Goal: Use online tool/utility: Utilize a website feature to perform a specific function

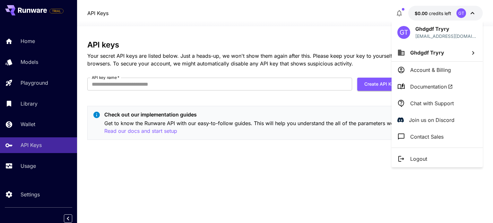
scroll to position [3, 0]
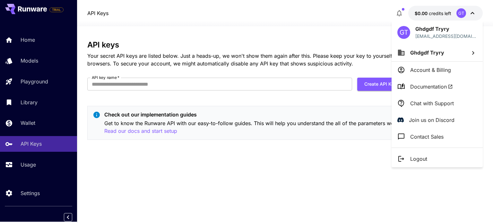
click at [413, 156] on p "Logout" at bounding box center [418, 159] width 17 height 8
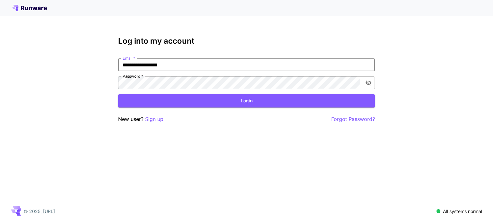
drag, startPoint x: 133, startPoint y: 64, endPoint x: 103, endPoint y: 65, distance: 29.9
click at [103, 65] on div "**********" at bounding box center [246, 111] width 493 height 223
drag, startPoint x: 137, startPoint y: 64, endPoint x: 105, endPoint y: 65, distance: 31.8
click at [105, 65] on div "**********" at bounding box center [246, 111] width 493 height 223
type input "**********"
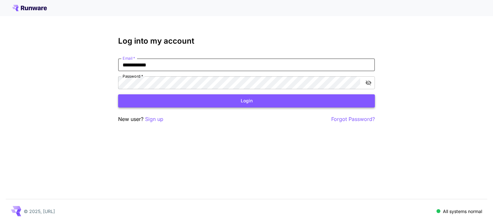
click at [199, 99] on button "Login" at bounding box center [246, 100] width 257 height 13
drag, startPoint x: 165, startPoint y: 68, endPoint x: 21, endPoint y: 59, distance: 144.1
click at [21, 59] on div "**********" at bounding box center [246, 111] width 493 height 223
type input "**********"
click at [176, 99] on button "Login" at bounding box center [246, 100] width 257 height 13
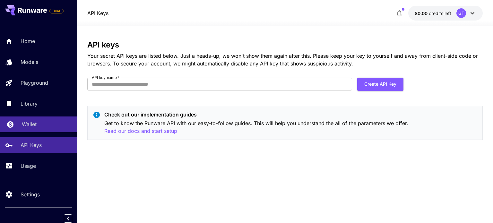
click at [34, 128] on p "Wallet" at bounding box center [29, 124] width 15 height 8
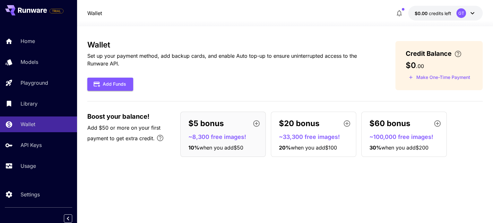
click at [464, 14] on div "GT" at bounding box center [462, 13] width 10 height 10
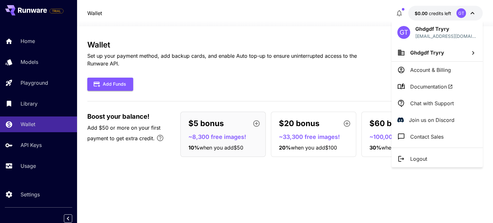
click at [416, 163] on li "Logout" at bounding box center [437, 159] width 91 height 17
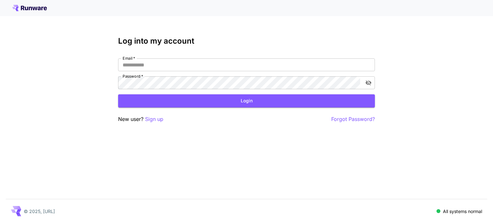
type input "**********"
click at [372, 80] on button "toggle password visibility" at bounding box center [369, 83] width 12 height 12
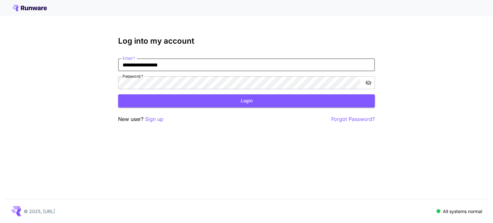
drag, startPoint x: 135, startPoint y: 64, endPoint x: 29, endPoint y: 64, distance: 105.6
click at [29, 64] on div "**********" at bounding box center [246, 111] width 493 height 223
drag, startPoint x: 199, startPoint y: 62, endPoint x: 21, endPoint y: 65, distance: 177.6
click at [21, 65] on div "**********" at bounding box center [246, 111] width 493 height 223
paste input "*****"
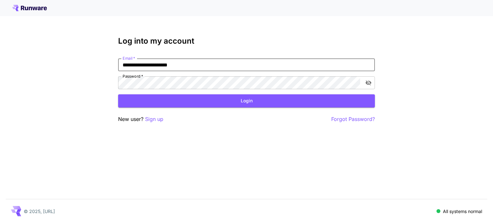
type input "**********"
click at [27, 84] on div "**********" at bounding box center [246, 111] width 493 height 223
click at [71, 100] on div "**********" at bounding box center [246, 111] width 493 height 223
click at [371, 82] on icon "toggle password visibility" at bounding box center [368, 83] width 6 height 6
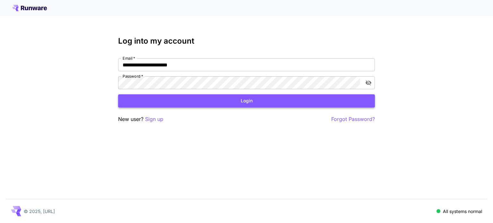
click at [296, 104] on button "Login" at bounding box center [246, 100] width 257 height 13
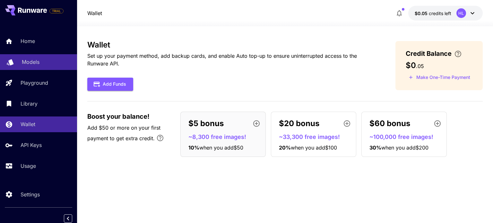
click at [35, 62] on p "Models" at bounding box center [31, 62] width 18 height 8
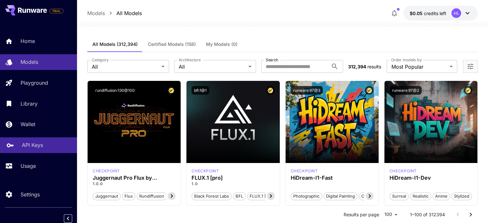
scroll to position [3, 0]
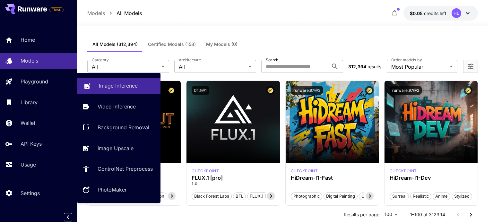
click at [124, 85] on p "Image Inference" at bounding box center [118, 86] width 39 height 8
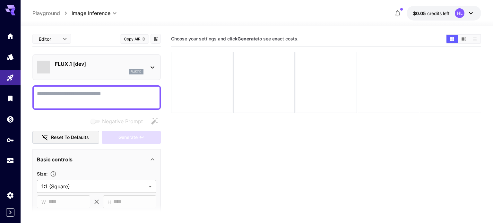
type input "**********"
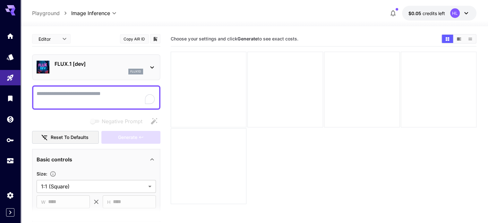
click at [99, 65] on p "FLUX.1 [dev]" at bounding box center [99, 64] width 89 height 8
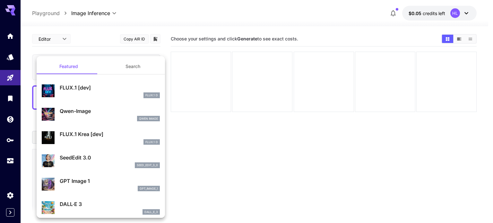
click at [125, 18] on div at bounding box center [246, 111] width 493 height 223
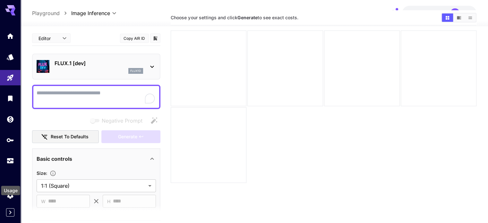
scroll to position [51, 0]
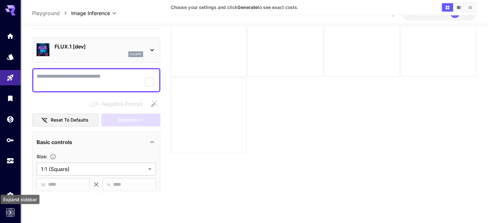
click at [8, 213] on icon "Expand sidebar" at bounding box center [10, 213] width 8 height 8
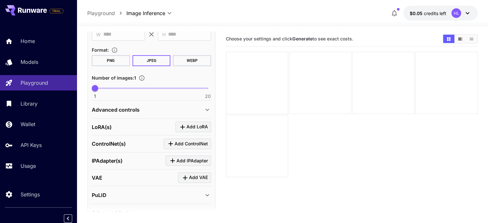
scroll to position [193, 0]
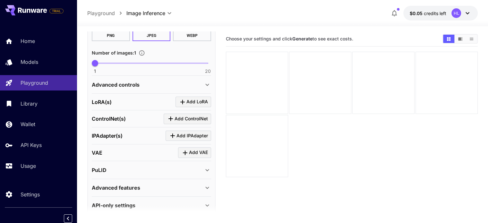
click at [312, 13] on div "**********" at bounding box center [282, 13] width 391 height 15
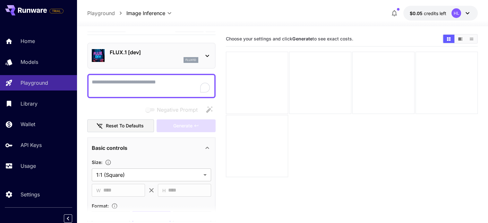
scroll to position [0, 0]
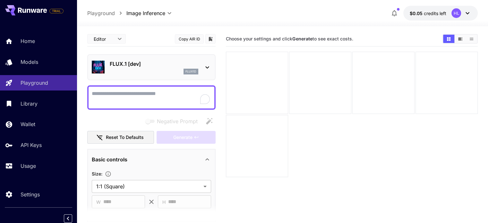
click at [192, 66] on p "FLUX.1 [dev]" at bounding box center [154, 64] width 89 height 8
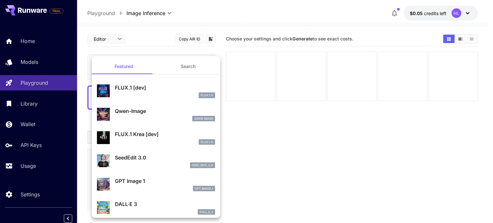
click at [186, 65] on button "Search" at bounding box center [188, 66] width 64 height 15
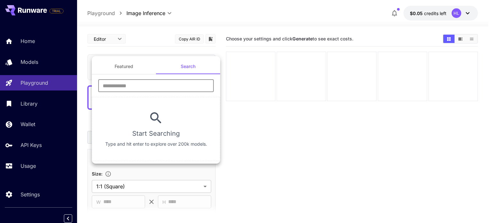
click at [132, 85] on input "text" at bounding box center [156, 85] width 116 height 13
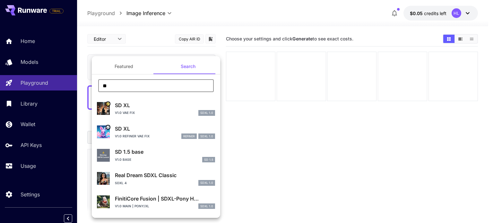
type input "**"
click at [146, 154] on p "SD 1.5 base" at bounding box center [165, 152] width 100 height 8
type input "**********"
type input "***"
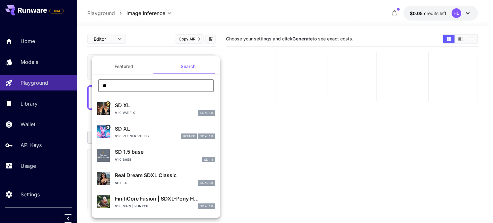
type input "**"
type input "***"
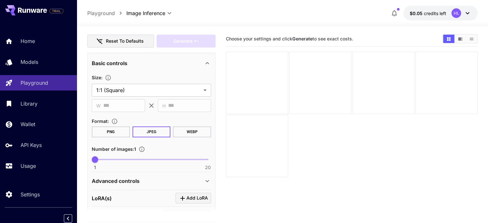
scroll to position [32, 0]
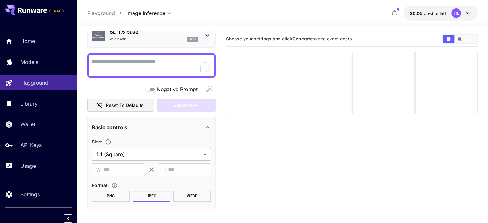
click at [123, 65] on textarea "Negative Prompt" at bounding box center [151, 65] width 119 height 15
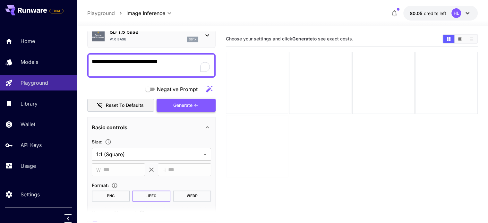
click at [186, 104] on span "Generate" at bounding box center [182, 105] width 19 height 8
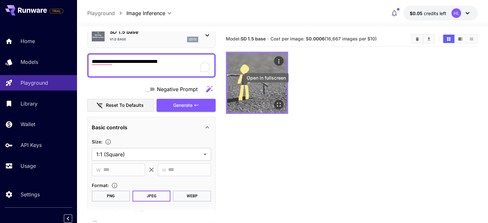
click at [276, 101] on icon "Open in fullscreen" at bounding box center [279, 104] width 6 height 6
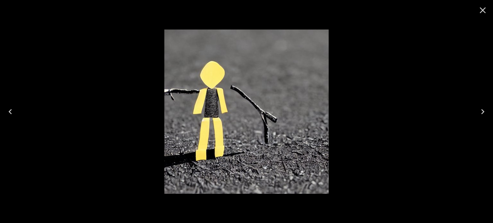
click at [481, 13] on icon "Close" at bounding box center [483, 10] width 10 height 10
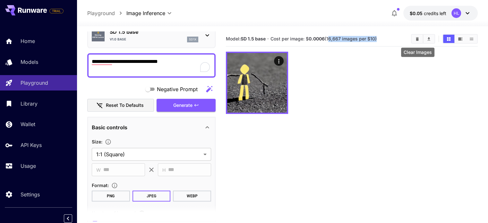
drag, startPoint x: 329, startPoint y: 37, endPoint x: 405, endPoint y: 40, distance: 75.8
click at [416, 40] on div "Model: SD 1.5 base · Cost per image: $ 0.0006 (16,667 images per $10)" at bounding box center [352, 39] width 252 height 10
click at [387, 37] on section "Model: SD 1.5 base · Cost per image: $ 0.0006 (16,667 images per $10)" at bounding box center [316, 39] width 180 height 8
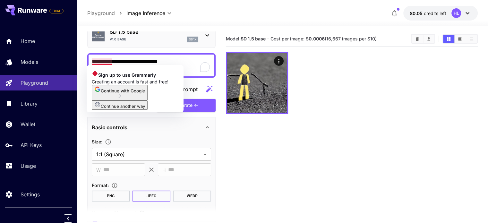
drag, startPoint x: 182, startPoint y: 61, endPoint x: 91, endPoint y: 64, distance: 91.2
click at [91, 64] on div "**********" at bounding box center [151, 65] width 128 height 24
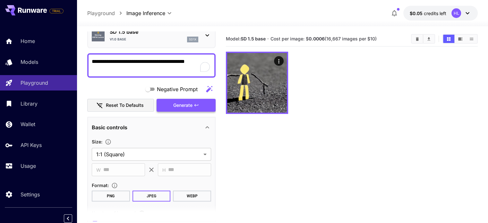
click at [189, 105] on span "Generate" at bounding box center [182, 105] width 19 height 8
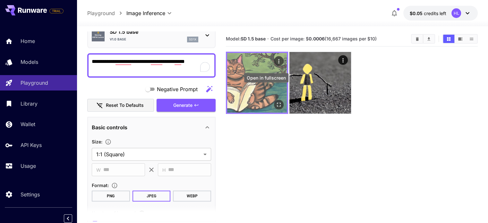
click at [277, 103] on icon "Open in fullscreen" at bounding box center [279, 105] width 4 height 4
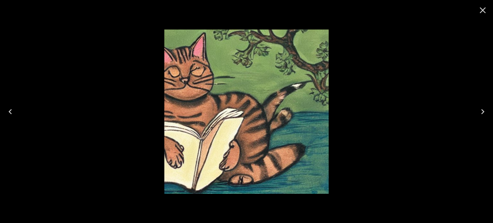
click at [427, 89] on div at bounding box center [246, 111] width 493 height 223
click at [396, 93] on div at bounding box center [246, 111] width 493 height 223
click at [480, 10] on icon "Close" at bounding box center [483, 10] width 10 height 10
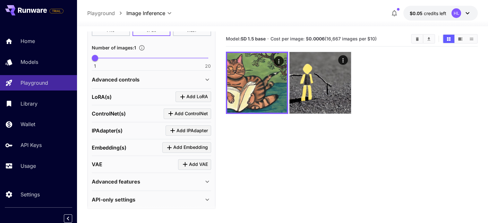
scroll to position [199, 0]
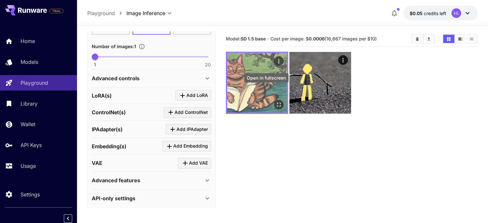
click at [274, 100] on button "Open in fullscreen" at bounding box center [279, 105] width 10 height 10
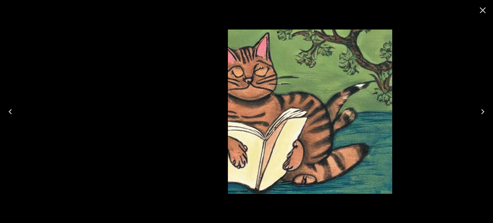
drag, startPoint x: 181, startPoint y: 65, endPoint x: 255, endPoint y: 68, distance: 74.5
click at [255, 68] on img at bounding box center [310, 112] width 164 height 164
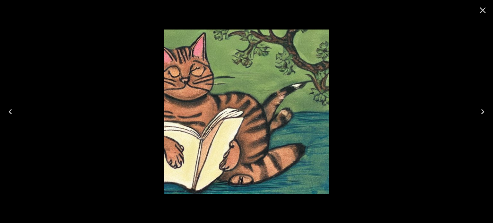
click at [352, 78] on div at bounding box center [246, 111] width 493 height 223
click at [485, 11] on icon "Close" at bounding box center [483, 10] width 10 height 10
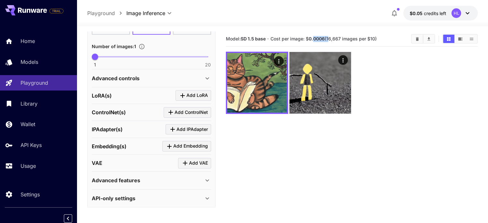
drag, startPoint x: 313, startPoint y: 38, endPoint x: 328, endPoint y: 37, distance: 15.1
click at [328, 37] on span "Cost per image: $ 0.0006 (16,667 images per $10)" at bounding box center [324, 38] width 106 height 5
click at [417, 119] on section "Model: SD 1.5 base · Cost per image: $ 0.0006 (16,667 images per $10)" at bounding box center [352, 142] width 252 height 223
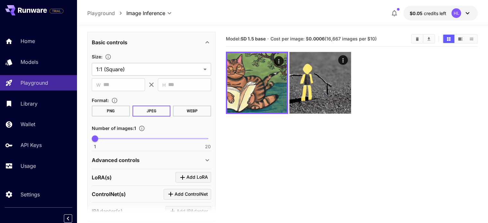
scroll to position [128, 0]
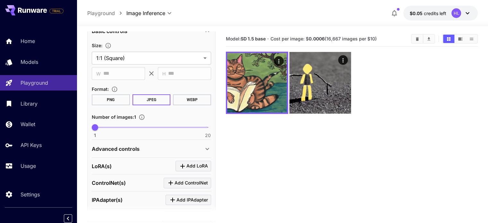
click at [106, 99] on button "PNG" at bounding box center [111, 99] width 38 height 11
click at [145, 96] on button "JPEG" at bounding box center [152, 99] width 38 height 11
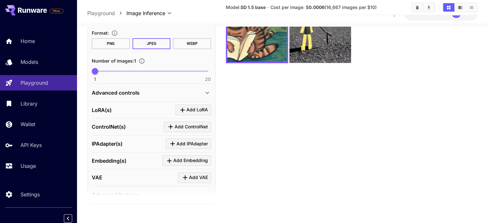
scroll to position [0, 0]
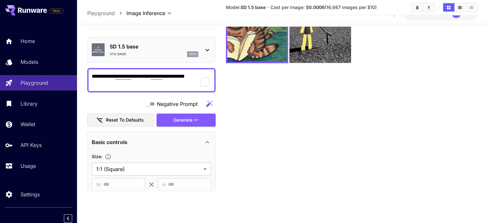
click at [204, 51] on icon at bounding box center [208, 50] width 8 height 8
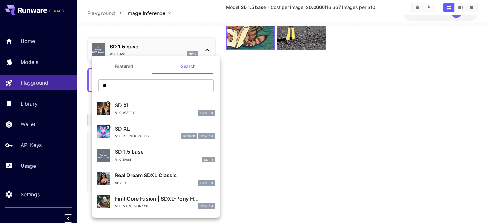
click at [204, 51] on div at bounding box center [246, 111] width 493 height 223
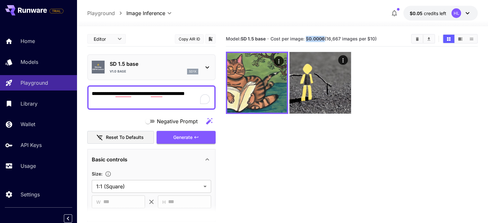
drag, startPoint x: 307, startPoint y: 37, endPoint x: 325, endPoint y: 39, distance: 18.8
click at [325, 39] on span "Cost per image: $ 0.0006 (16,667 images per $10)" at bounding box center [324, 38] width 106 height 5
click at [342, 48] on section "Model: SD 1.5 base · Cost per image: $ 0.0006 (16,667 images per $10)" at bounding box center [352, 142] width 252 height 223
drag, startPoint x: 309, startPoint y: 39, endPoint x: 324, endPoint y: 42, distance: 14.3
click at [324, 42] on h5 "Cost per image: $ 0.0006 (16,667 images per $10)" at bounding box center [324, 39] width 106 height 6
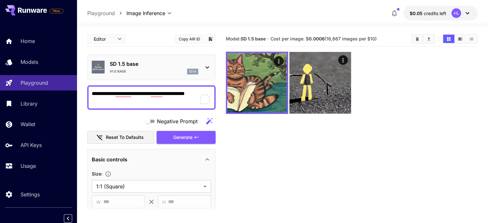
click at [388, 66] on div at bounding box center [352, 83] width 252 height 62
click at [180, 90] on textarea "**********" at bounding box center [151, 97] width 119 height 15
paste textarea "**********"
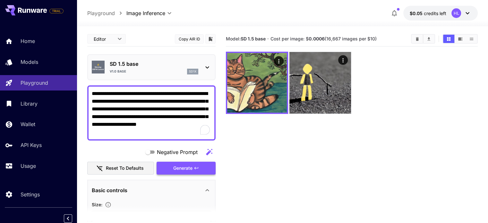
type textarea "**********"
click at [198, 168] on icon "button" at bounding box center [196, 168] width 5 height 5
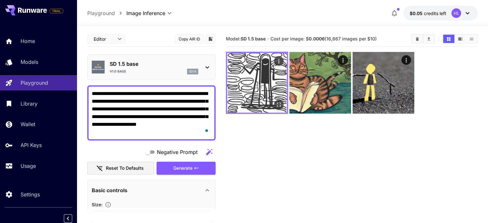
click at [277, 103] on icon "Open in fullscreen" at bounding box center [279, 105] width 4 height 4
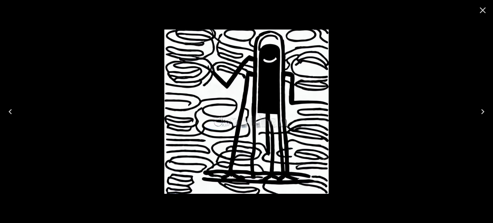
click at [407, 78] on div at bounding box center [246, 111] width 493 height 223
click at [479, 10] on icon "Close" at bounding box center [483, 10] width 10 height 10
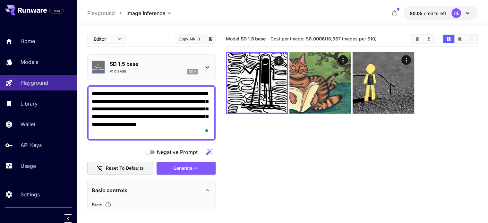
click at [150, 60] on p "SD 1.5 base" at bounding box center [154, 64] width 89 height 8
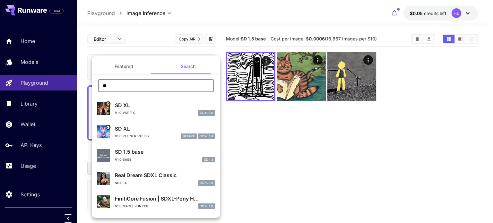
drag, startPoint x: 137, startPoint y: 84, endPoint x: 91, endPoint y: 86, distance: 46.2
click at [91, 86] on div "Featured Search ** ​ SD XL v1.0 VAE fix SDXL 1.0 SD XL v1.0 Refiner VAE fix ref…" at bounding box center [64, 96] width 128 height 193
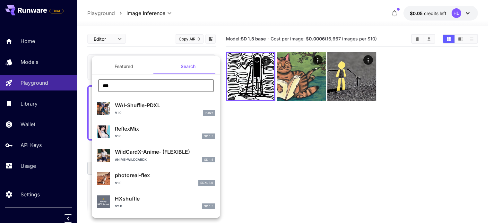
drag, startPoint x: 114, startPoint y: 85, endPoint x: 94, endPoint y: 82, distance: 20.8
click at [94, 82] on div "*** ​" at bounding box center [156, 88] width 128 height 18
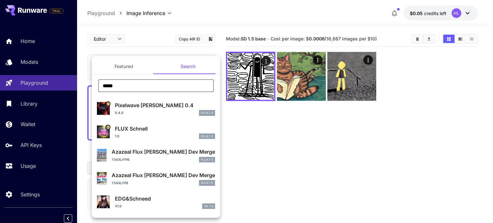
type input "*****"
click at [161, 129] on p "FLUX Schnell" at bounding box center [165, 129] width 100 height 8
type input "**********"
type input "****"
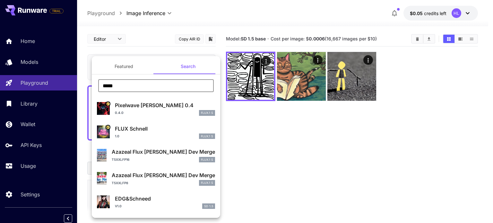
type input "*"
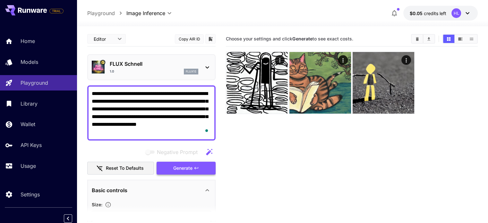
click at [187, 167] on span "Generate" at bounding box center [182, 168] width 19 height 8
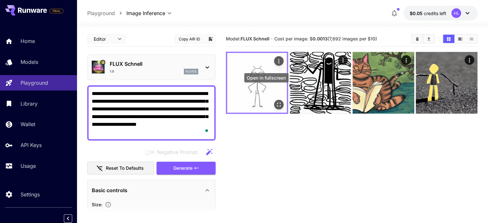
click at [276, 101] on icon "Open in fullscreen" at bounding box center [279, 104] width 6 height 6
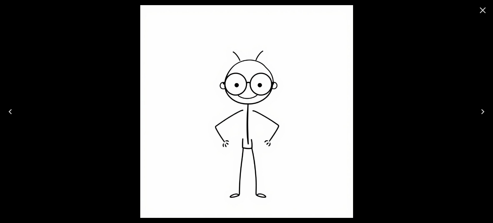
click at [383, 75] on div at bounding box center [246, 111] width 493 height 223
click at [481, 14] on icon "Close" at bounding box center [483, 10] width 10 height 10
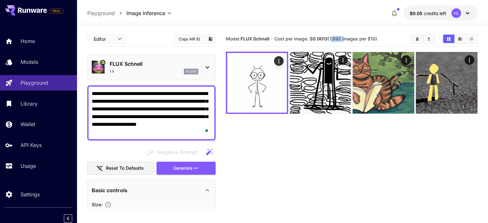
drag, startPoint x: 332, startPoint y: 36, endPoint x: 344, endPoint y: 37, distance: 12.5
click at [344, 37] on span "Cost per image: $ 0.0013 (7,692 images per $10)" at bounding box center [325, 38] width 103 height 5
click at [335, 36] on span "Cost per image: $ 0.0013 (7,692 images per $10)" at bounding box center [325, 38] width 103 height 5
drag, startPoint x: 332, startPoint y: 37, endPoint x: 347, endPoint y: 39, distance: 16.0
click at [347, 39] on span "Cost per image: $ 0.0013 (7,692 images per $10)" at bounding box center [325, 38] width 103 height 5
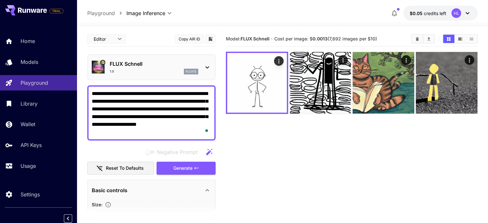
click at [336, 24] on div at bounding box center [282, 23] width 411 height 8
click at [277, 103] on icon "Open in fullscreen" at bounding box center [279, 105] width 4 height 4
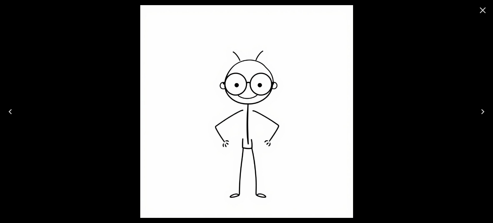
click at [487, 11] on icon "Close" at bounding box center [483, 10] width 10 height 10
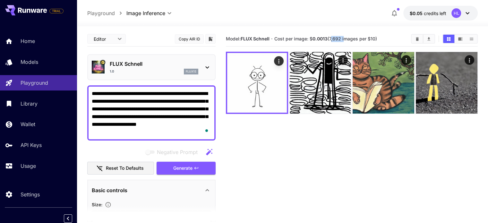
drag, startPoint x: 332, startPoint y: 40, endPoint x: 345, endPoint y: 39, distance: 13.6
click at [345, 39] on span "Cost per image: $ 0.0013 (7,692 images per $10)" at bounding box center [325, 38] width 103 height 5
click at [397, 33] on div "Model: FLUX [PERSON_NAME] · Cost per image: $ 0.0013 (7,692 images per $10)" at bounding box center [352, 38] width 252 height 15
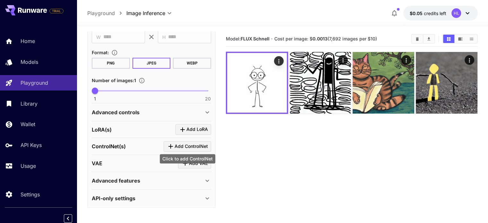
scroll to position [196, 0]
click at [154, 179] on div "Advanced features" at bounding box center [148, 180] width 112 height 8
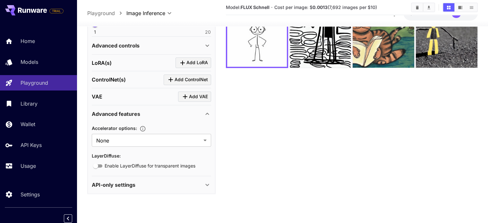
scroll to position [51, 0]
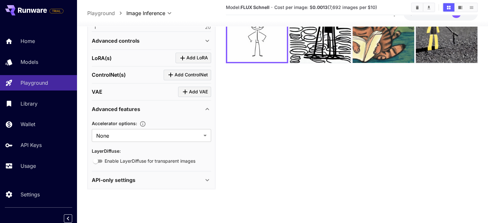
click at [128, 180] on p "API-only settings" at bounding box center [114, 180] width 44 height 8
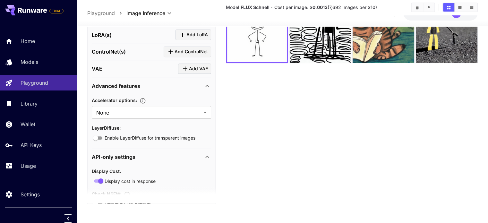
scroll to position [263, 0]
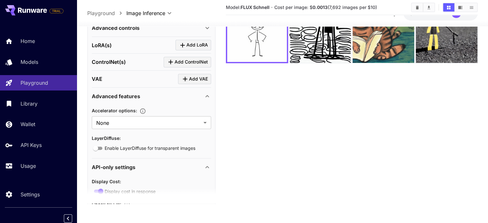
click at [147, 163] on div "API-only settings" at bounding box center [148, 167] width 112 height 8
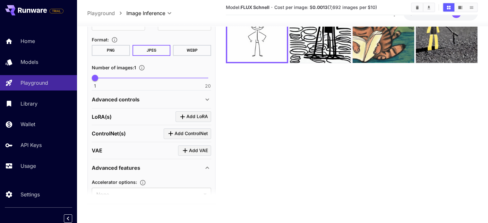
scroll to position [186, 0]
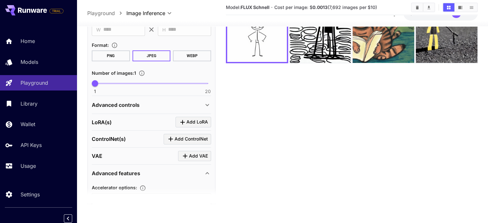
click at [126, 106] on p "Advanced controls" at bounding box center [116, 105] width 48 height 8
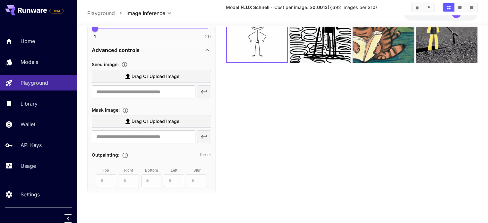
scroll to position [250, 0]
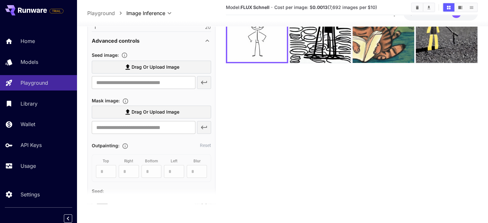
click at [149, 65] on span "Drag or upload image" at bounding box center [156, 67] width 48 height 8
click at [0, 0] on input "Drag or upload image" at bounding box center [0, 0] width 0 height 0
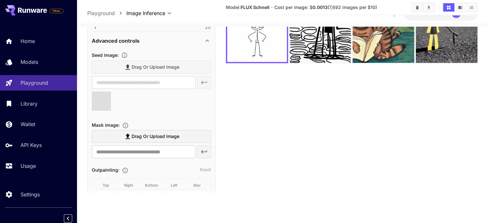
type input "**********"
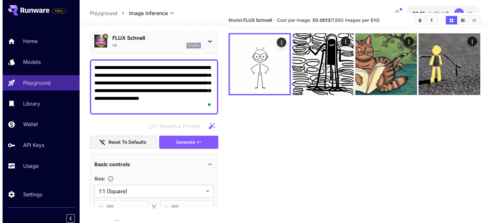
scroll to position [0, 0]
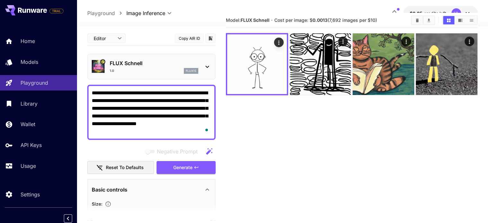
drag, startPoint x: 134, startPoint y: 99, endPoint x: 205, endPoint y: 105, distance: 71.5
click at [205, 105] on textarea "**********" at bounding box center [151, 112] width 119 height 46
click at [160, 123] on textarea "**********" at bounding box center [151, 112] width 119 height 46
drag, startPoint x: 173, startPoint y: 99, endPoint x: 207, endPoint y: 129, distance: 45.5
click at [207, 129] on html "**********" at bounding box center [244, 118] width 488 height 274
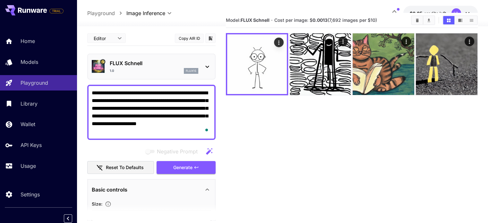
click at [133, 62] on p "FLUX Schnell" at bounding box center [154, 63] width 89 height 8
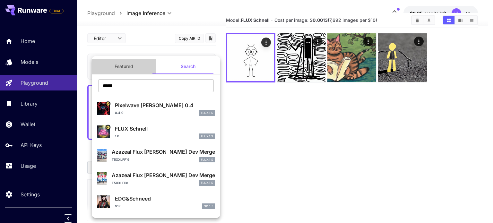
click at [135, 70] on button "Featured" at bounding box center [124, 66] width 64 height 15
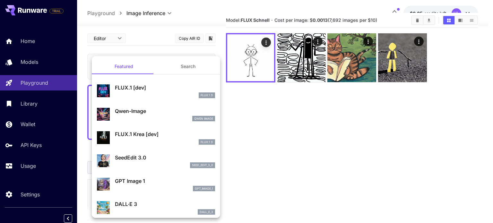
click at [309, 162] on div at bounding box center [246, 111] width 493 height 223
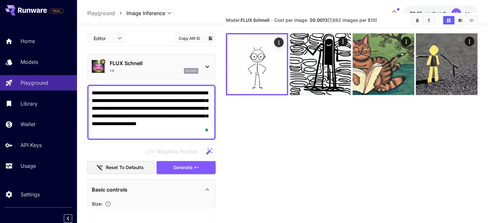
drag, startPoint x: 131, startPoint y: 130, endPoint x: 175, endPoint y: 100, distance: 52.8
click at [175, 100] on textarea "**********" at bounding box center [151, 112] width 119 height 46
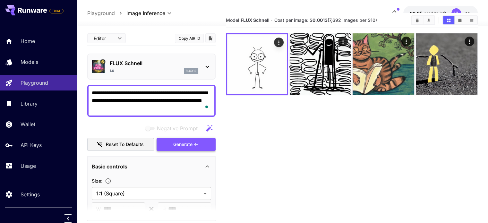
type textarea "**********"
click at [185, 145] on span "Generate" at bounding box center [182, 145] width 19 height 8
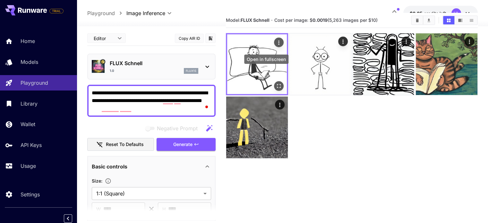
click at [276, 83] on icon "Open in fullscreen" at bounding box center [279, 86] width 6 height 6
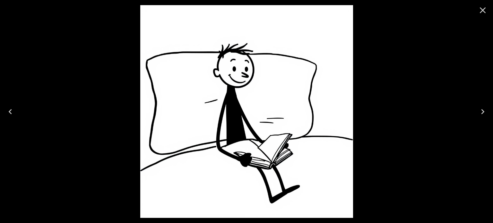
click at [480, 10] on icon "Close" at bounding box center [483, 10] width 10 height 10
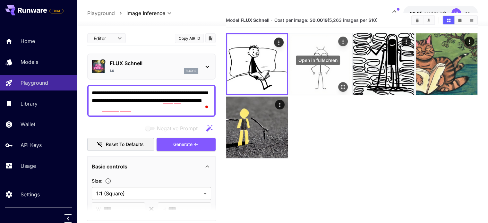
click at [340, 84] on icon "Open in fullscreen" at bounding box center [343, 87] width 6 height 6
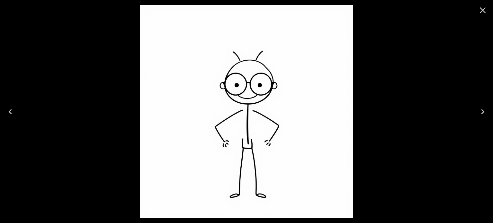
click at [481, 10] on icon "Close" at bounding box center [483, 10] width 10 height 10
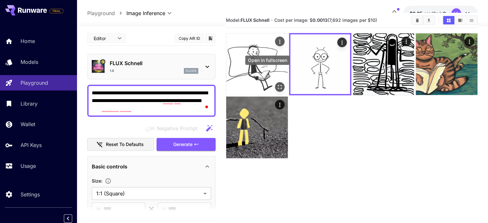
click at [278, 85] on icon "Open in fullscreen" at bounding box center [280, 87] width 4 height 4
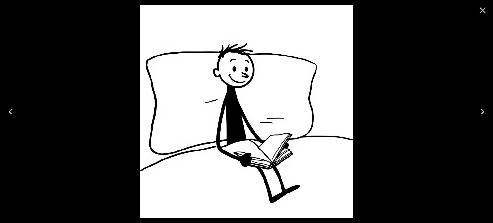
drag, startPoint x: 280, startPoint y: 98, endPoint x: 480, endPoint y: 12, distance: 218.0
click at [483, 11] on icon "Close" at bounding box center [483, 10] width 10 height 10
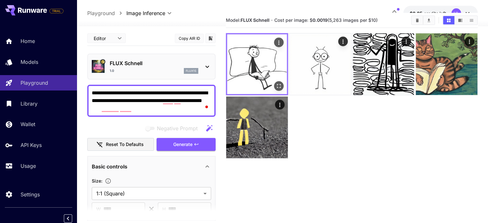
click at [276, 40] on icon "Actions" at bounding box center [279, 42] width 6 height 6
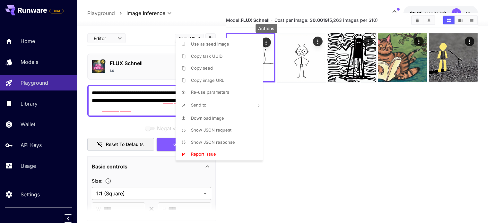
click at [222, 116] on span "Download Image" at bounding box center [207, 118] width 33 height 5
click at [30, 87] on div at bounding box center [246, 111] width 493 height 223
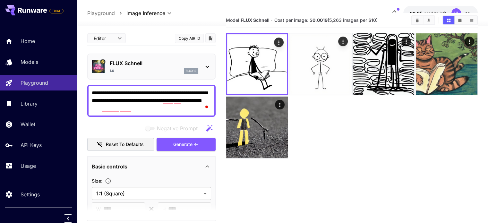
click at [0, 0] on icon "Open in fullscreen" at bounding box center [0, 0] width 0 height 0
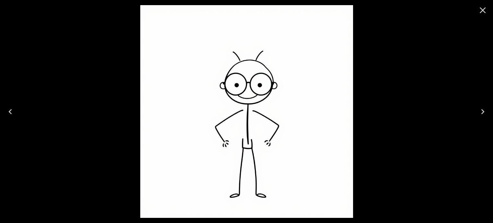
click at [484, 8] on icon "Close" at bounding box center [483, 10] width 10 height 10
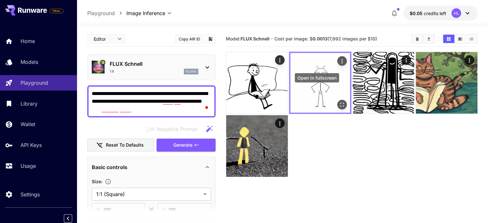
click at [339, 101] on icon "Open in fullscreen" at bounding box center [342, 104] width 6 height 6
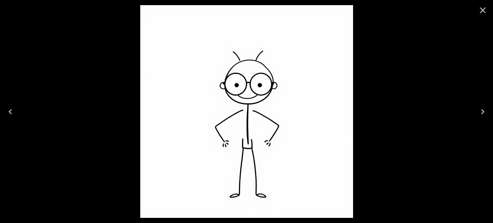
click at [380, 92] on div at bounding box center [246, 111] width 493 height 223
click at [487, 11] on icon "Close" at bounding box center [483, 10] width 10 height 10
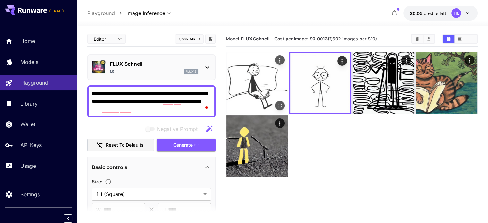
click at [248, 65] on img at bounding box center [257, 83] width 62 height 62
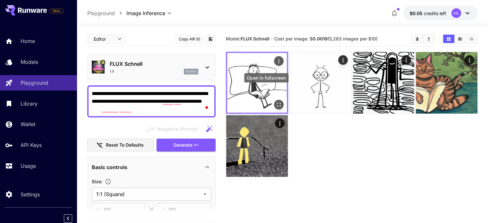
click at [276, 101] on icon "Open in fullscreen" at bounding box center [279, 104] width 6 height 6
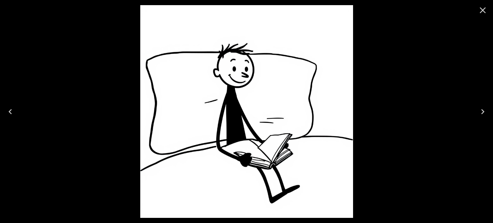
click at [487, 9] on icon "Close" at bounding box center [483, 10] width 10 height 10
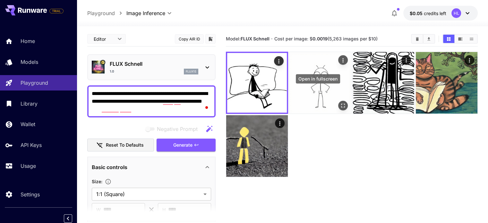
click at [340, 102] on icon "Open in fullscreen" at bounding box center [343, 105] width 6 height 6
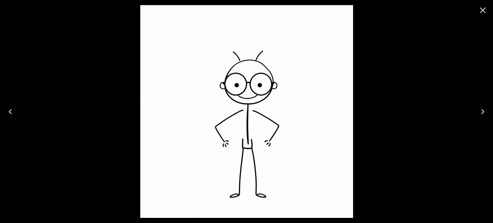
click at [484, 9] on icon "Close" at bounding box center [483, 10] width 6 height 6
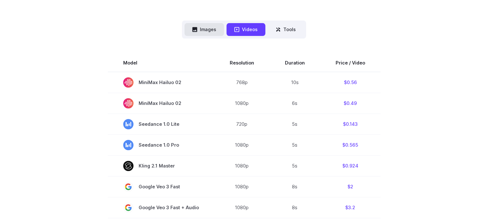
click at [208, 32] on button "Images" at bounding box center [204, 29] width 39 height 13
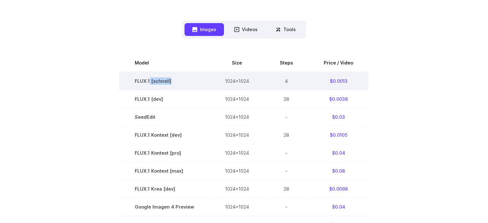
drag, startPoint x: 152, startPoint y: 79, endPoint x: 187, endPoint y: 80, distance: 35.0
click at [187, 80] on td "FLUX.1 [schnell]" at bounding box center [164, 81] width 90 height 18
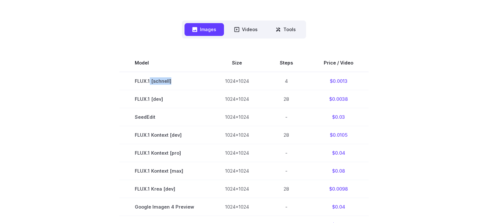
scroll to position [193, 0]
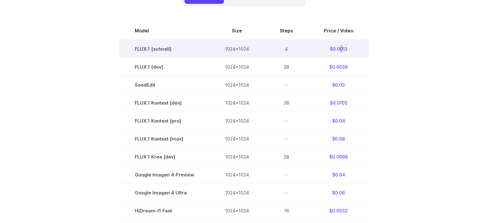
click at [340, 48] on td "$0.0013" at bounding box center [339, 49] width 60 height 18
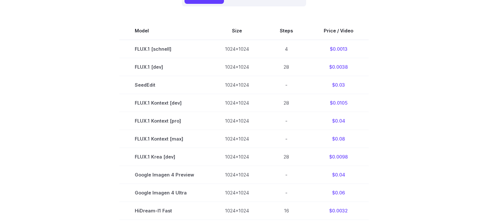
click at [394, 57] on section "Model Size Steps Price / Video FLUX.1 [schnell] 1024x1024 4 $0.0013 FLUX.1 [dev…" at bounding box center [244, 175] width 447 height 306
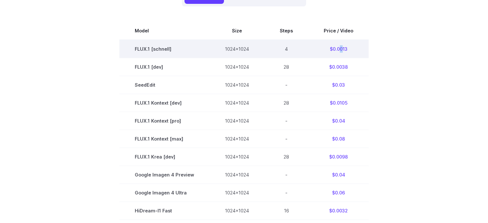
click at [340, 48] on td "$0.0013" at bounding box center [339, 49] width 60 height 18
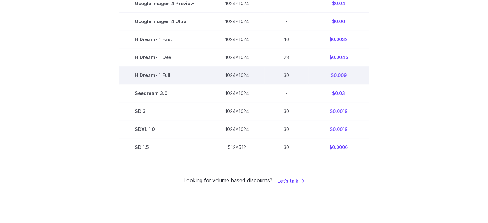
scroll to position [353, 0]
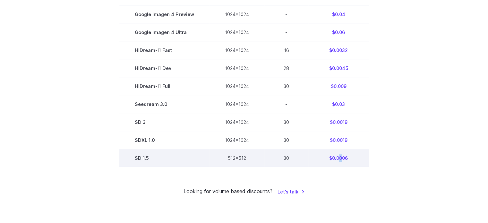
click at [340, 161] on td "$0.0006" at bounding box center [339, 158] width 60 height 18
click at [337, 161] on td "$0.0006" at bounding box center [339, 158] width 60 height 18
click at [340, 161] on td "$0.0006" at bounding box center [339, 158] width 60 height 18
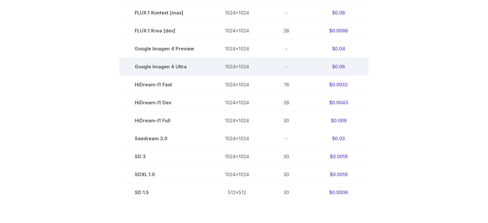
scroll to position [321, 0]
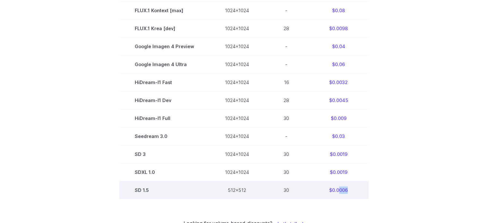
drag, startPoint x: 338, startPoint y: 192, endPoint x: 349, endPoint y: 194, distance: 11.5
click at [349, 194] on td "$0.0006" at bounding box center [339, 190] width 60 height 18
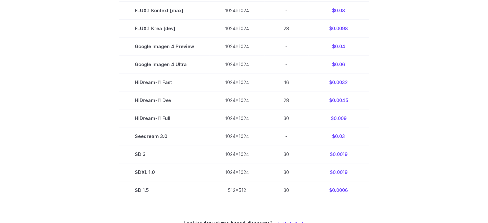
click at [435, 199] on section "Model Size Steps Price / Video FLUX.1 [schnell] 1024x1024 4 $0.0013 FLUX.1 [dev…" at bounding box center [244, 46] width 447 height 306
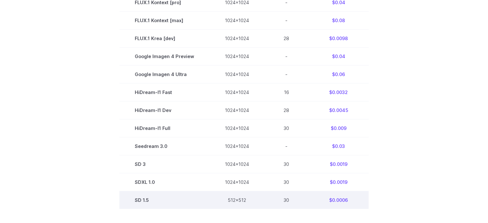
scroll to position [385, 0]
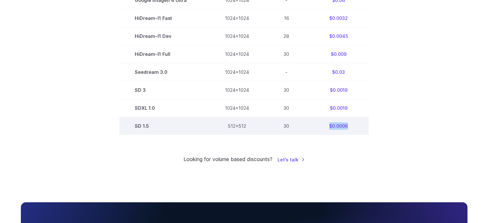
drag, startPoint x: 324, startPoint y: 128, endPoint x: 361, endPoint y: 127, distance: 37.6
click at [361, 127] on td "$0.0006" at bounding box center [339, 126] width 60 height 18
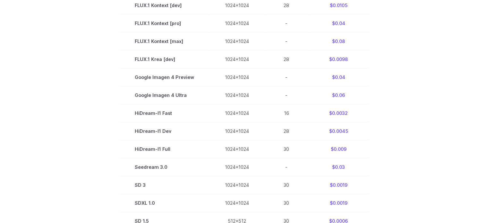
scroll to position [161, 0]
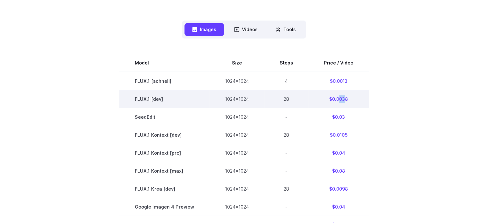
drag, startPoint x: 339, startPoint y: 97, endPoint x: 344, endPoint y: 98, distance: 4.8
click at [344, 98] on td "$0.0038" at bounding box center [339, 99] width 60 height 18
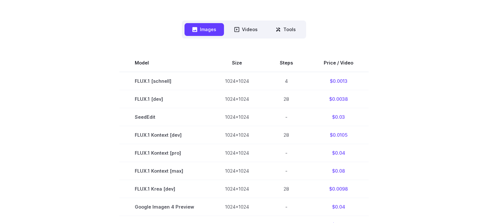
click at [426, 97] on section "Model Size Steps Price / Video FLUX.1 [schnell] 1024x1024 4 $0.0013 FLUX.1 [dev…" at bounding box center [244, 207] width 447 height 306
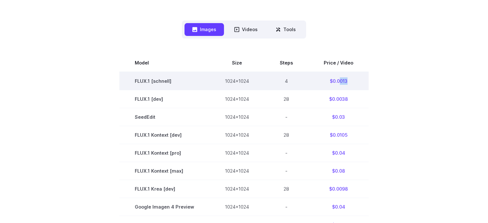
drag, startPoint x: 338, startPoint y: 80, endPoint x: 352, endPoint y: 80, distance: 14.1
click at [352, 80] on td "$0.0013" at bounding box center [339, 81] width 60 height 18
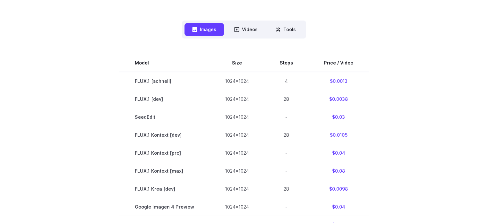
click at [452, 88] on section "Model Size Steps Price / Video FLUX.1 [schnell] 1024x1024 4 $0.0013 FLUX.1 [dev…" at bounding box center [244, 207] width 447 height 306
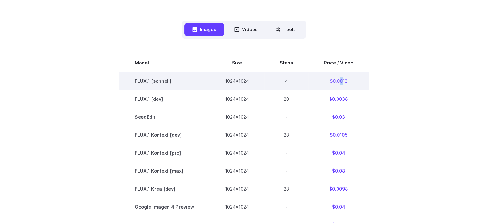
click at [341, 81] on td "$0.0013" at bounding box center [339, 81] width 60 height 18
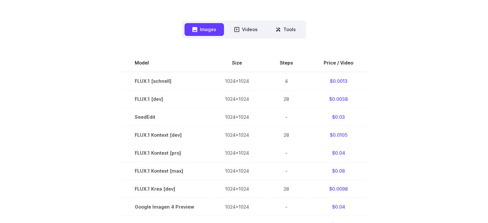
click at [405, 90] on section "Model Size Steps Price / Video FLUX.1 [schnell] 1024x1024 4 $0.0013 FLUX.1 [dev…" at bounding box center [244, 207] width 447 height 306
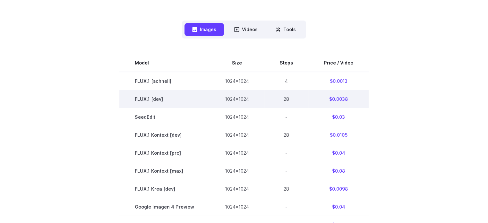
click at [331, 98] on td "$0.0038" at bounding box center [339, 99] width 60 height 18
drag, startPoint x: 335, startPoint y: 98, endPoint x: 340, endPoint y: 99, distance: 5.1
click at [340, 99] on td "$0.0038" at bounding box center [339, 99] width 60 height 18
click at [334, 99] on td "$0.0038" at bounding box center [339, 99] width 60 height 18
click at [333, 97] on td "$0.0038" at bounding box center [339, 99] width 60 height 18
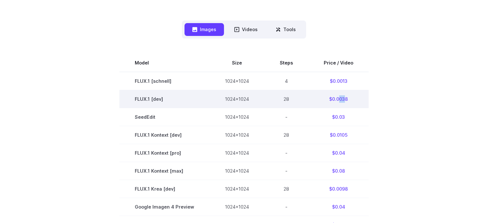
drag, startPoint x: 343, startPoint y: 96, endPoint x: 339, endPoint y: 96, distance: 4.2
click at [339, 96] on td "$0.0038" at bounding box center [339, 99] width 60 height 18
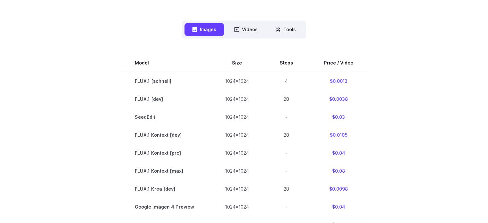
click at [397, 103] on section "Model Size Steps Price / Video FLUX.1 [schnell] 1024x1024 4 $0.0013 FLUX.1 [dev…" at bounding box center [244, 207] width 447 height 306
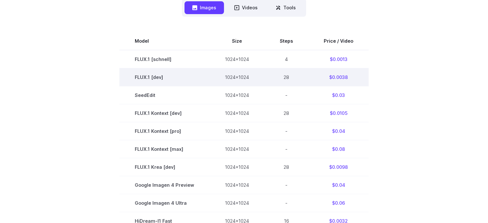
scroll to position [225, 0]
